Goal: Find specific page/section: Find specific page/section

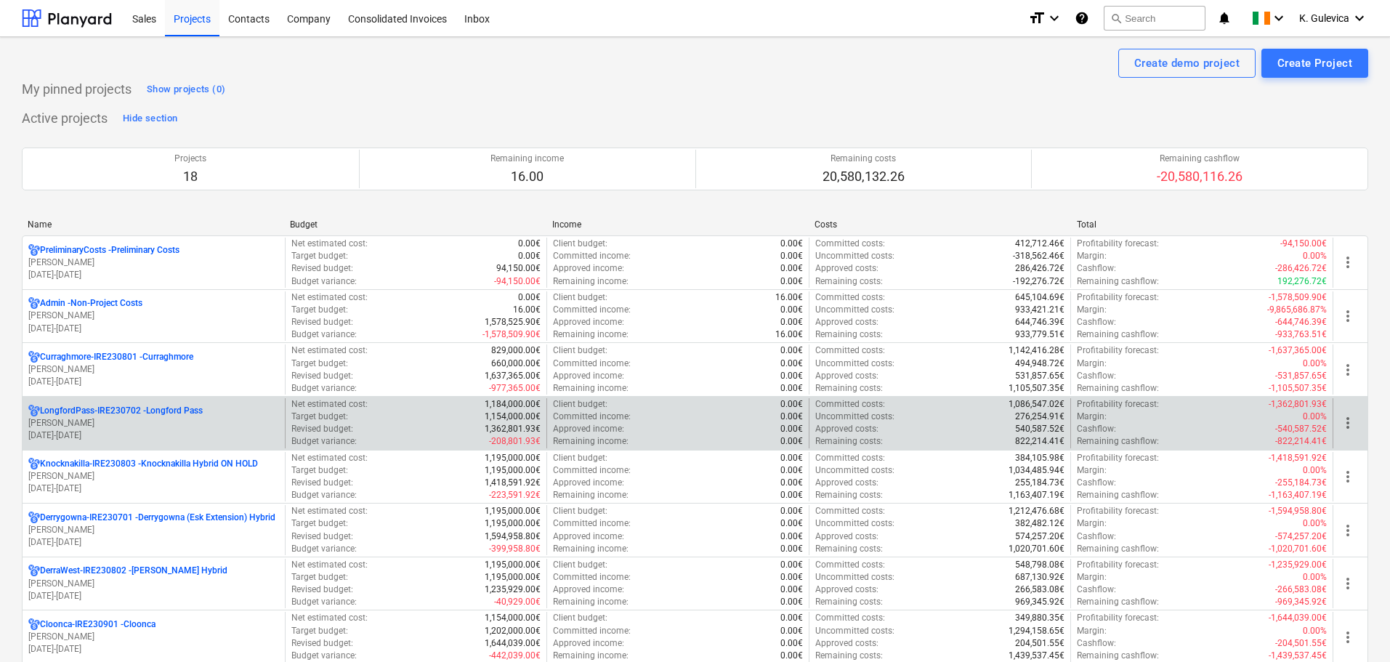
click at [151, 415] on p "LongfordPass-IRE230702 - [GEOGRAPHIC_DATA]" at bounding box center [121, 411] width 163 height 12
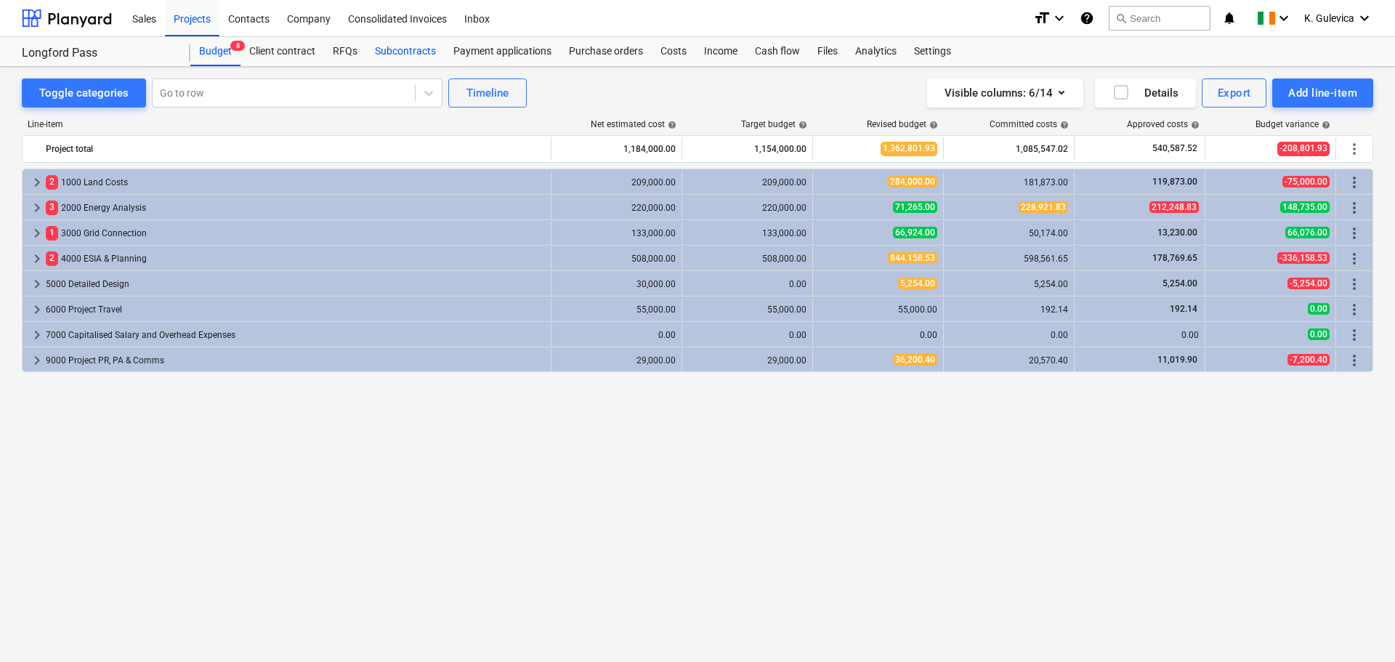
click at [406, 52] on div "Subcontracts" at bounding box center [405, 51] width 78 height 29
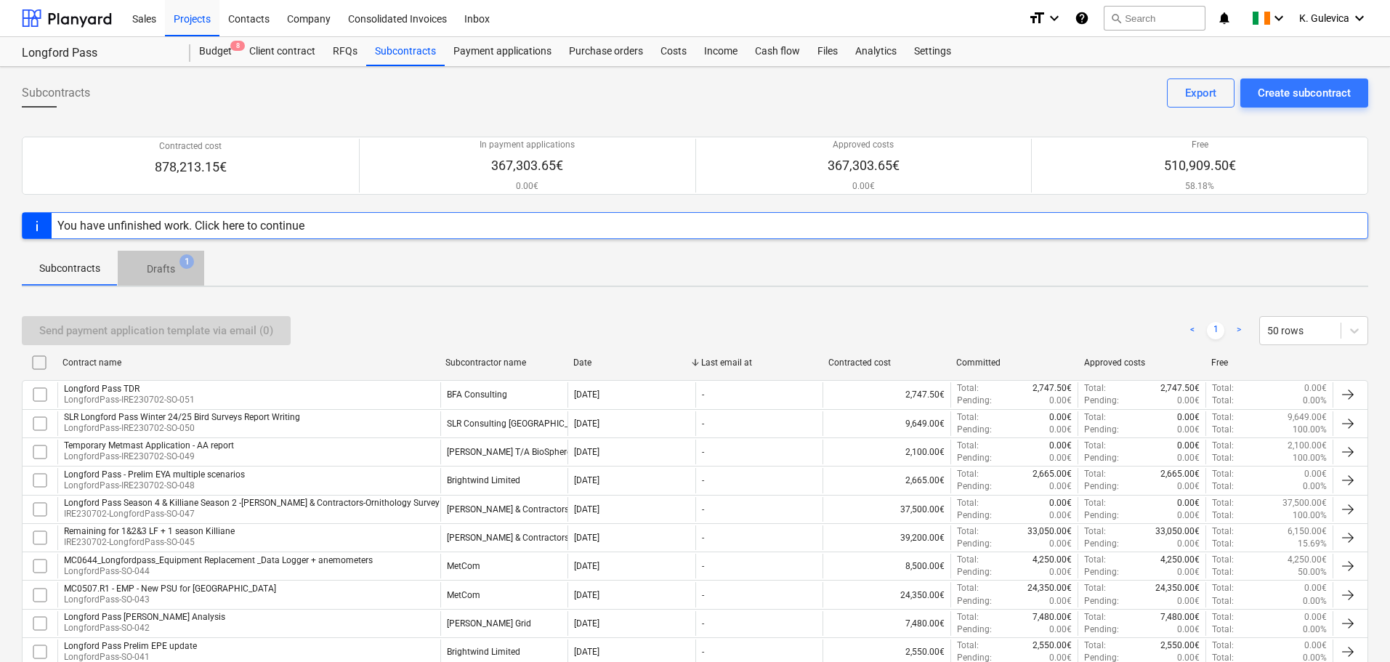
click at [151, 267] on p "Drafts" at bounding box center [161, 269] width 28 height 15
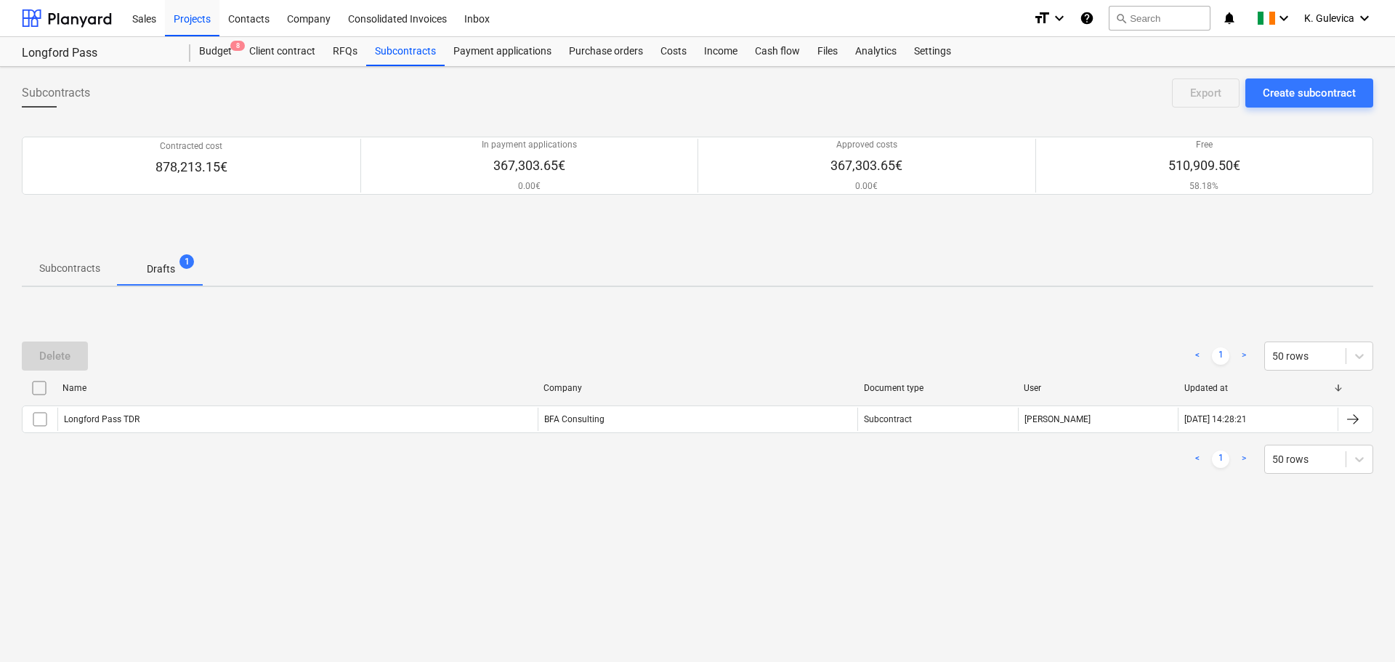
click at [67, 266] on p "Subcontracts" at bounding box center [69, 268] width 61 height 15
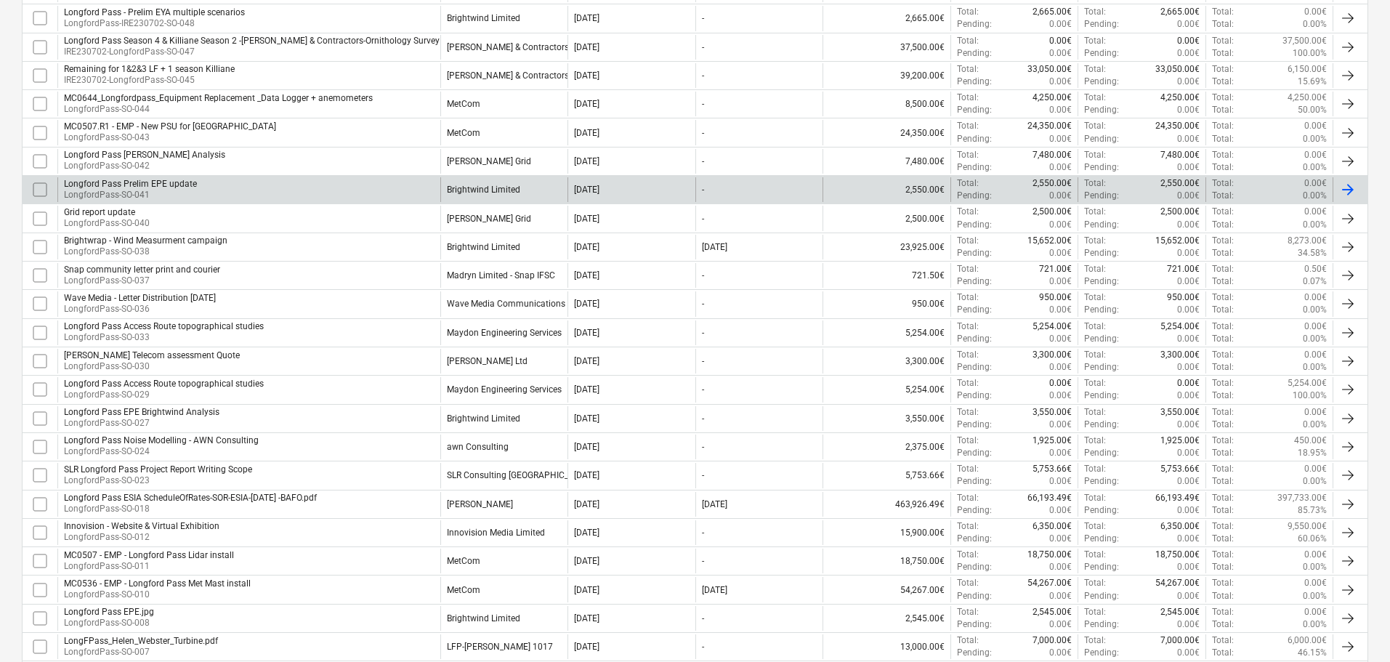
scroll to position [509, 0]
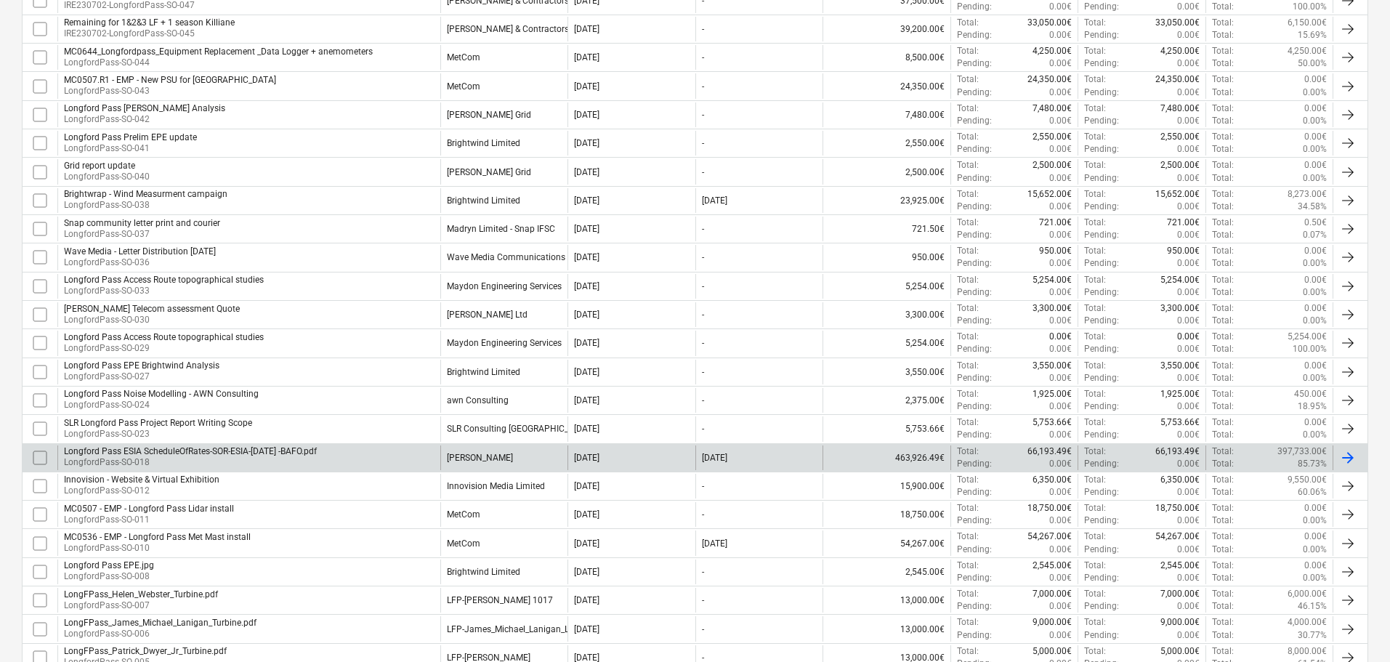
click at [255, 455] on div "Longford Pass ESIA ScheduleOfRates-SOR-ESIA-[DATE] -BAFO.pdf" at bounding box center [190, 451] width 253 height 10
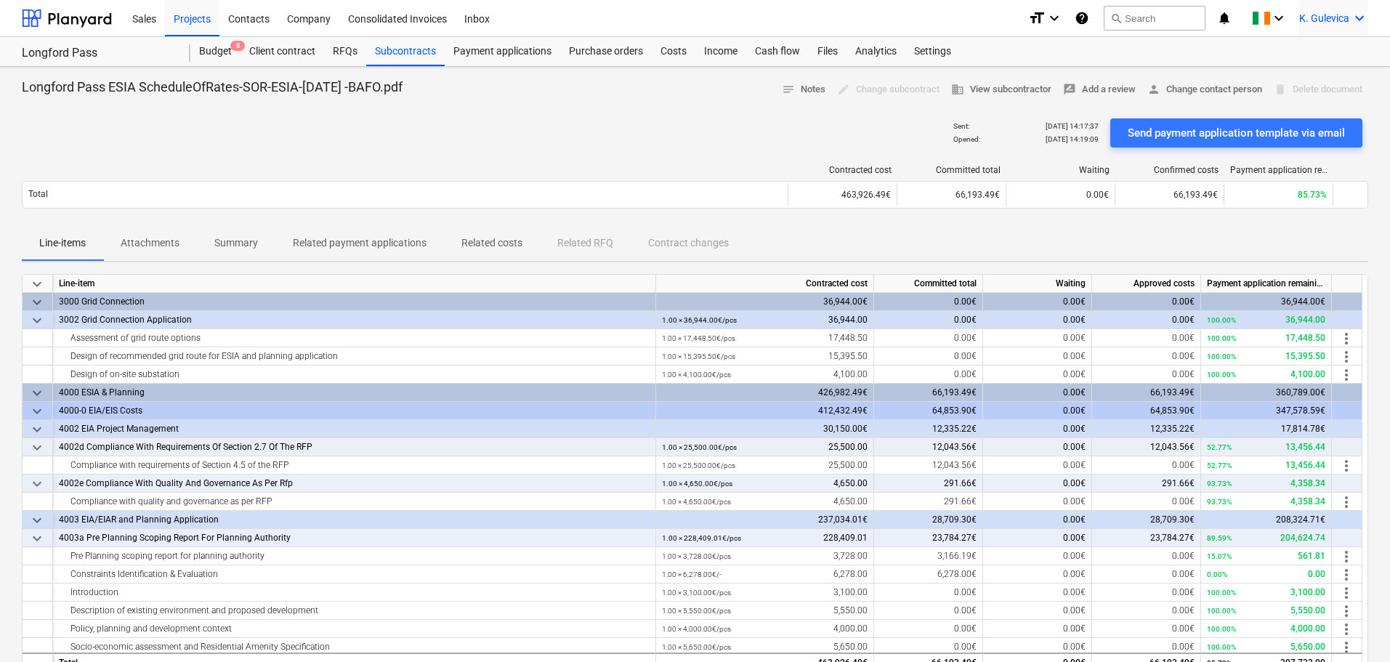
click at [1326, 20] on span "K. Gulevica" at bounding box center [1325, 18] width 50 height 12
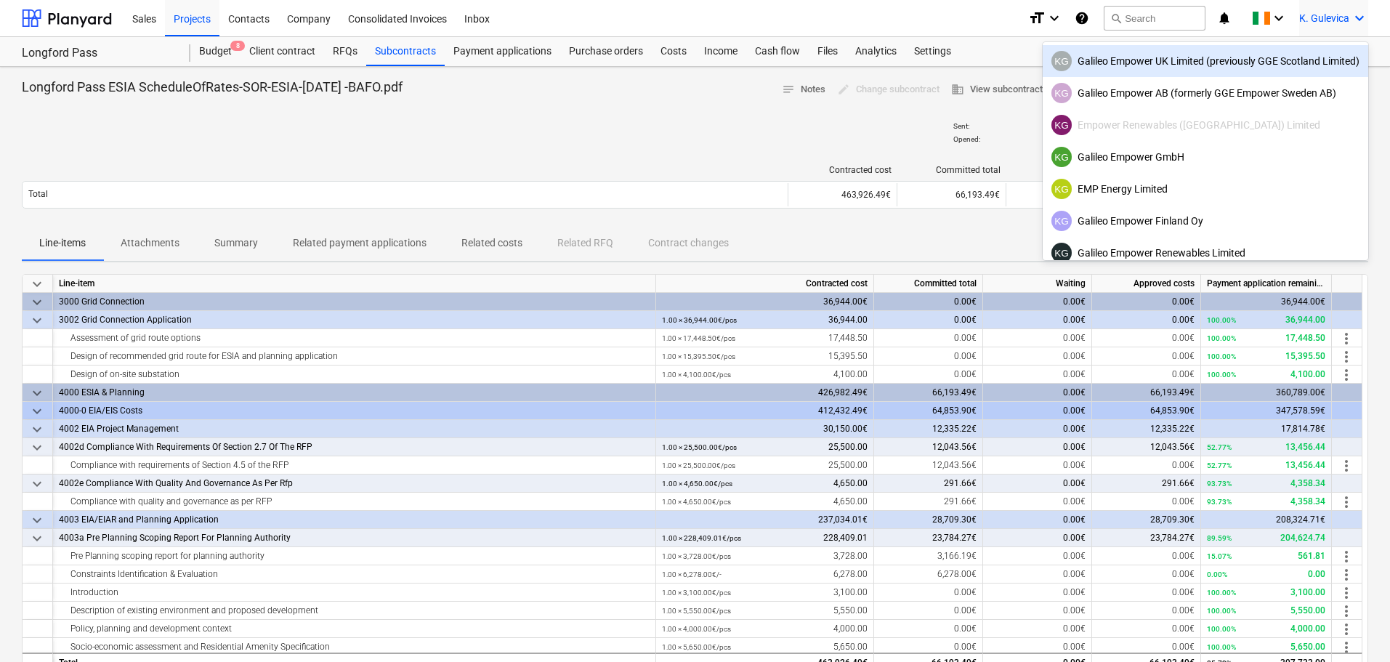
click at [1152, 65] on div "KG Galileo Empower UK Limited (previously GGE Scotland Limited)" at bounding box center [1206, 61] width 308 height 20
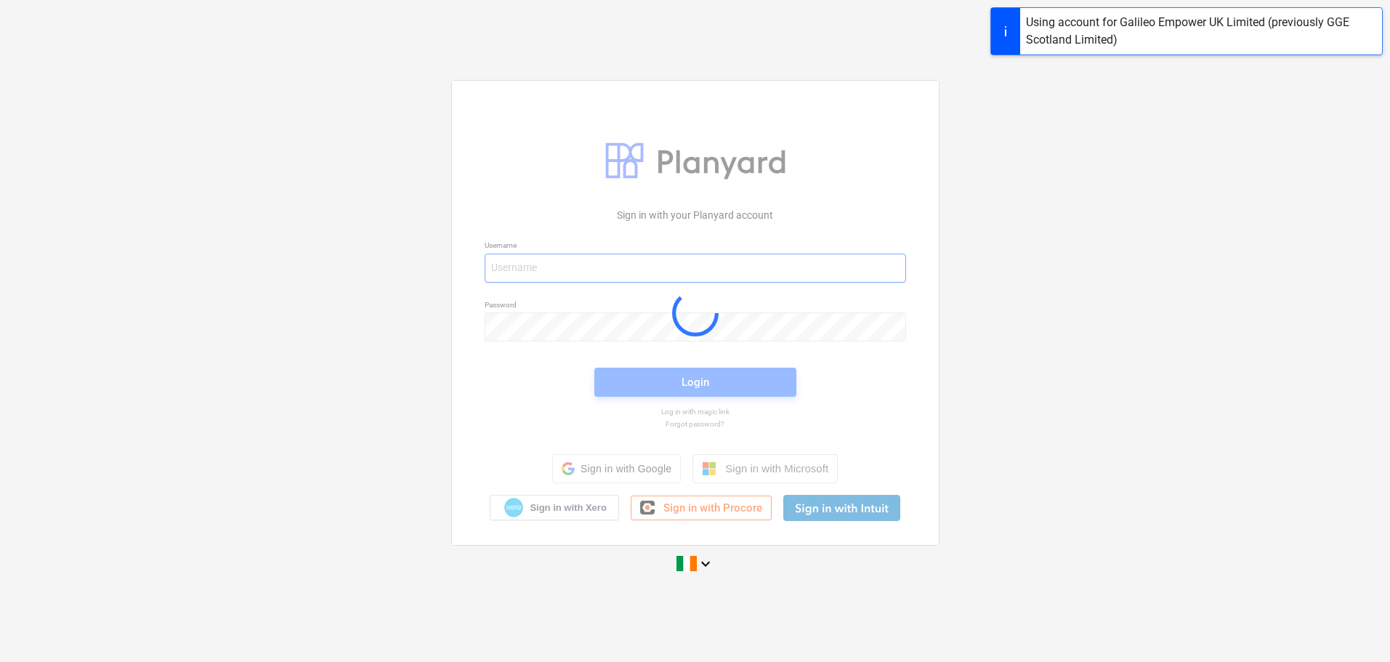
type input "[EMAIL_ADDRESS][DOMAIN_NAME]"
